Goal: Communication & Community: Answer question/provide support

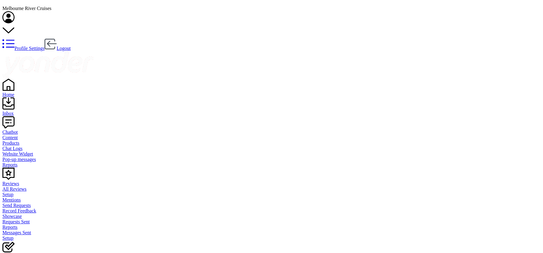
click at [18, 92] on div "Home" at bounding box center [271, 94] width 538 height 5
click at [17, 111] on div "Inbox" at bounding box center [269, 113] width 534 height 5
click at [19, 92] on div "Home" at bounding box center [271, 94] width 538 height 5
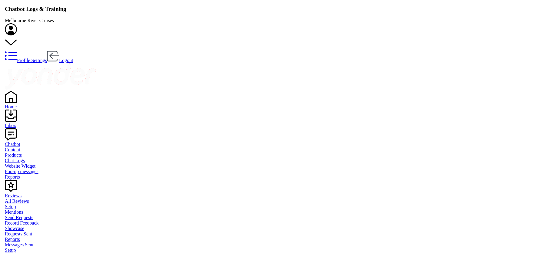
scroll to position [208, 458]
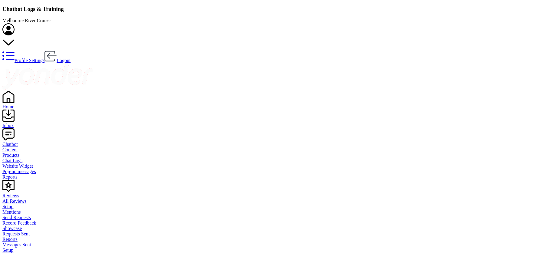
click at [22, 123] on div "Inbox" at bounding box center [269, 125] width 534 height 5
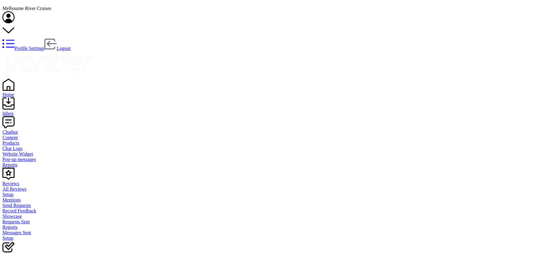
drag, startPoint x: 503, startPoint y: 204, endPoint x: 531, endPoint y: 204, distance: 27.9
copy div "[PERSON_NAME]."
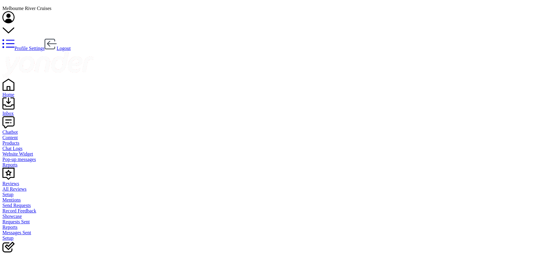
scroll to position [147, 0]
